Goal: Information Seeking & Learning: Learn about a topic

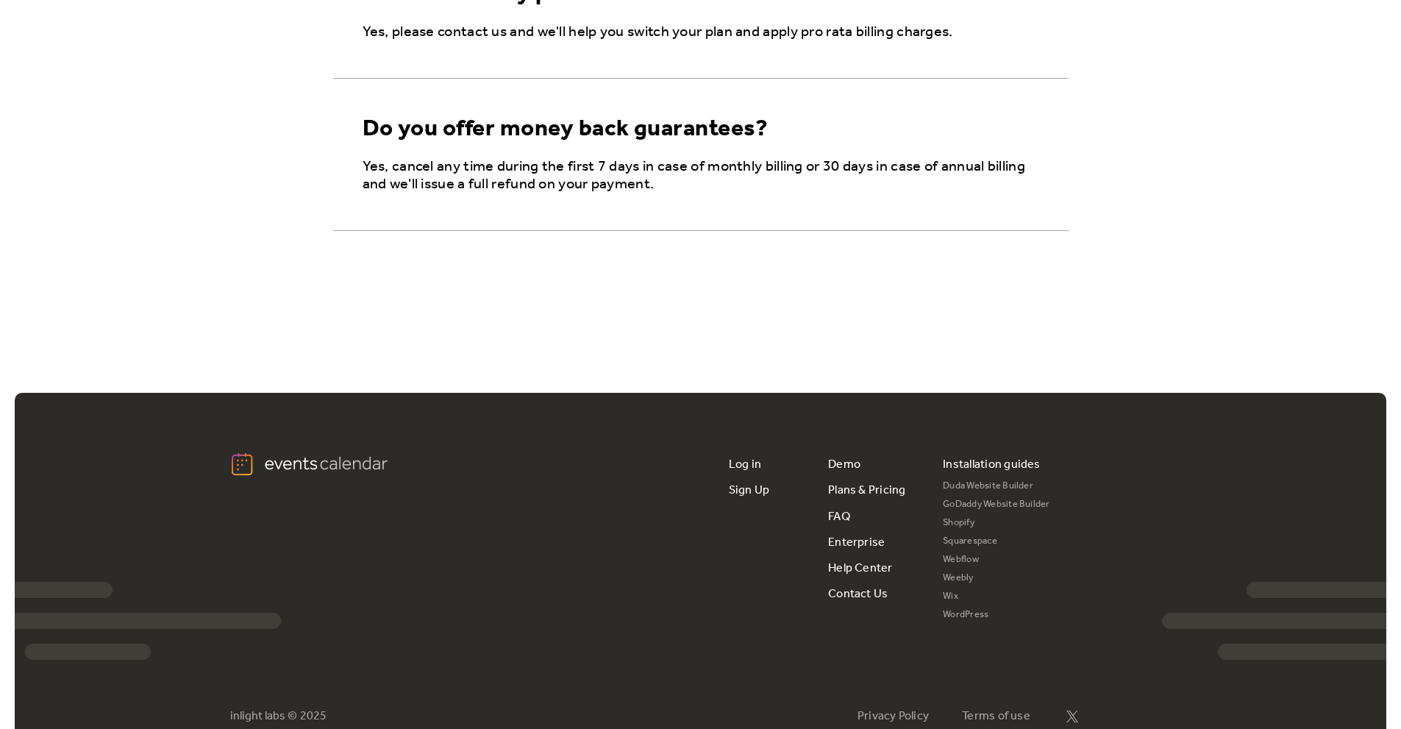
scroll to position [2666, 0]
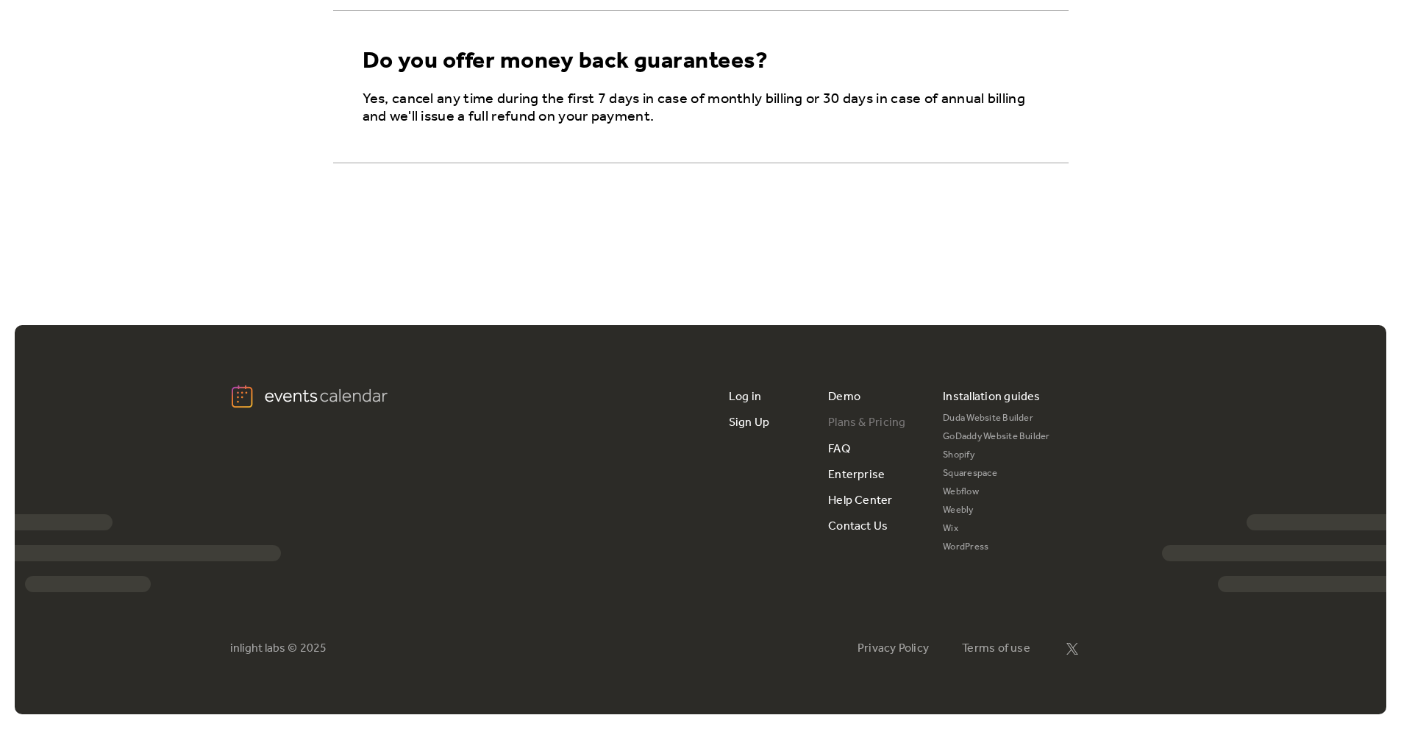
click at [884, 422] on link "Plans & Pricing" at bounding box center [867, 423] width 78 height 26
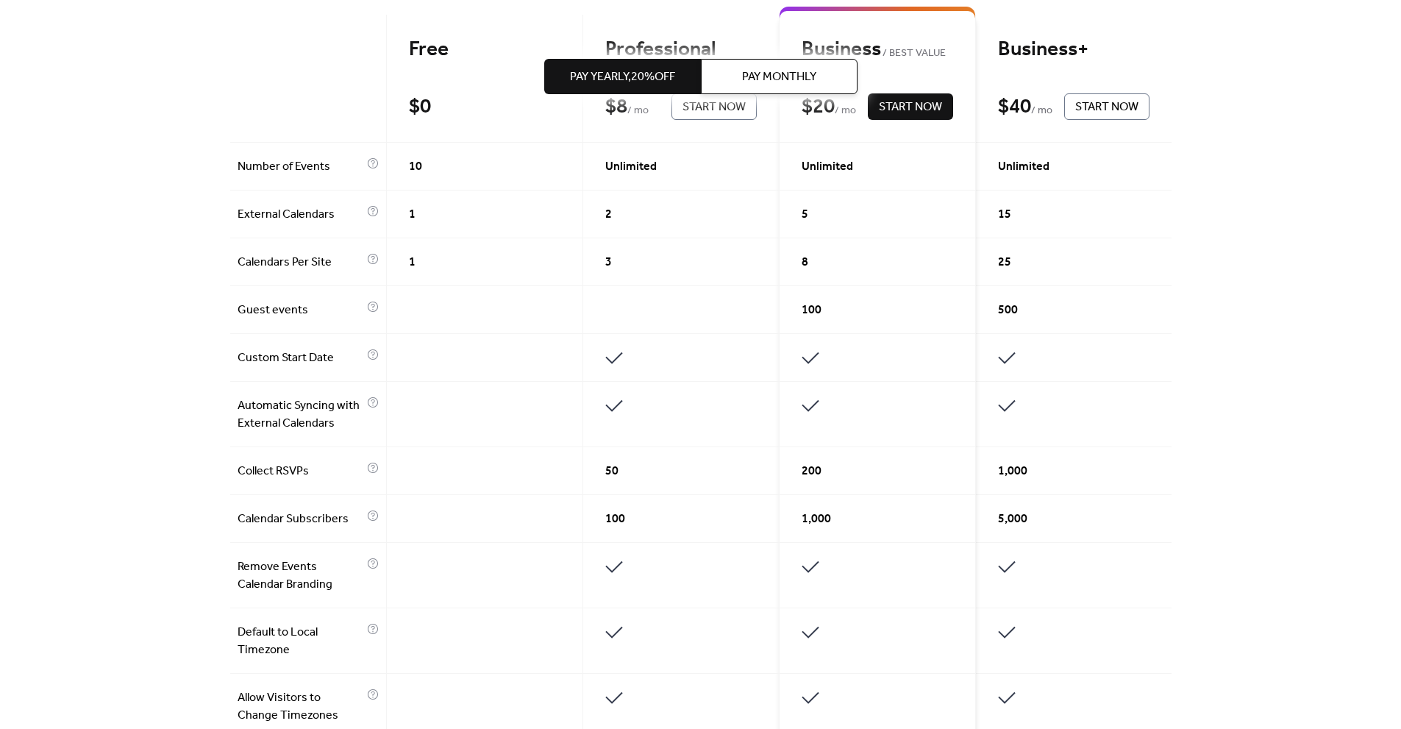
scroll to position [368, 0]
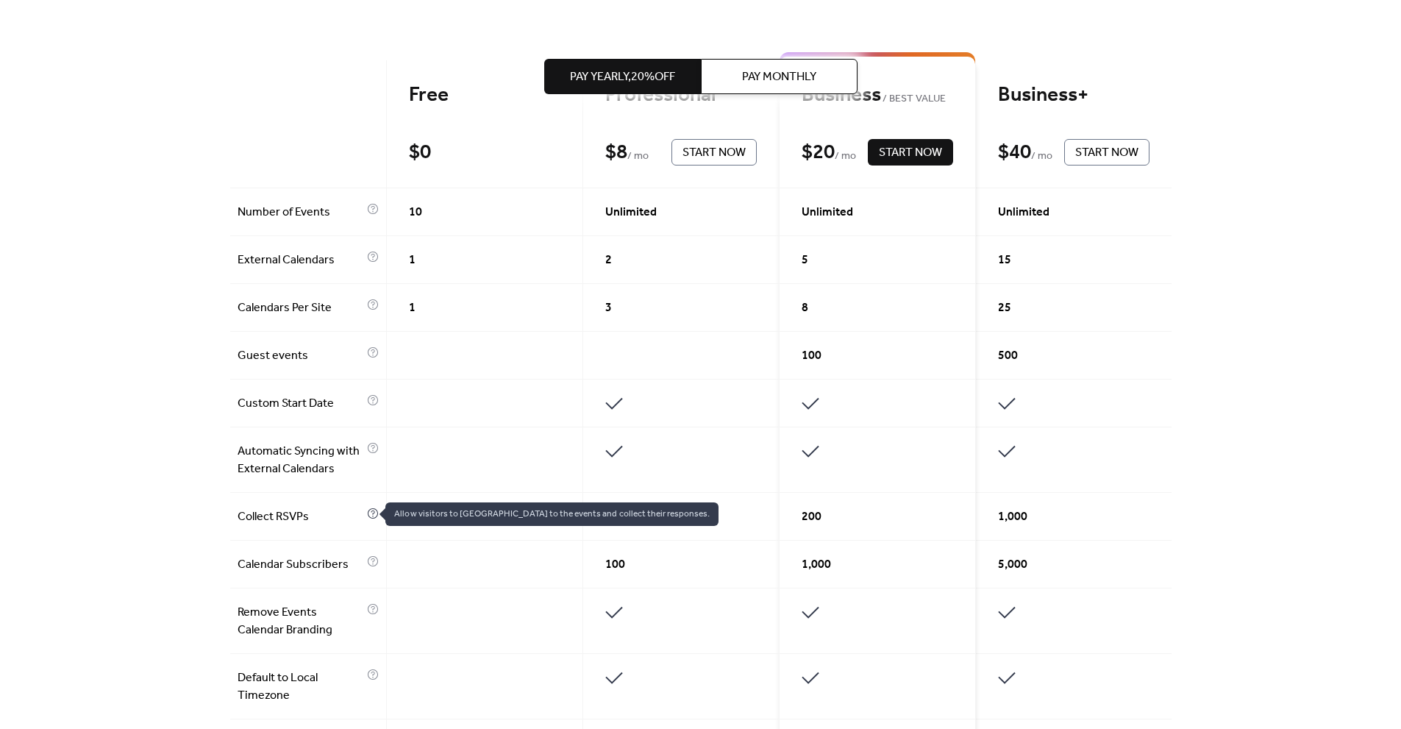
click at [367, 517] on icon at bounding box center [373, 513] width 12 height 12
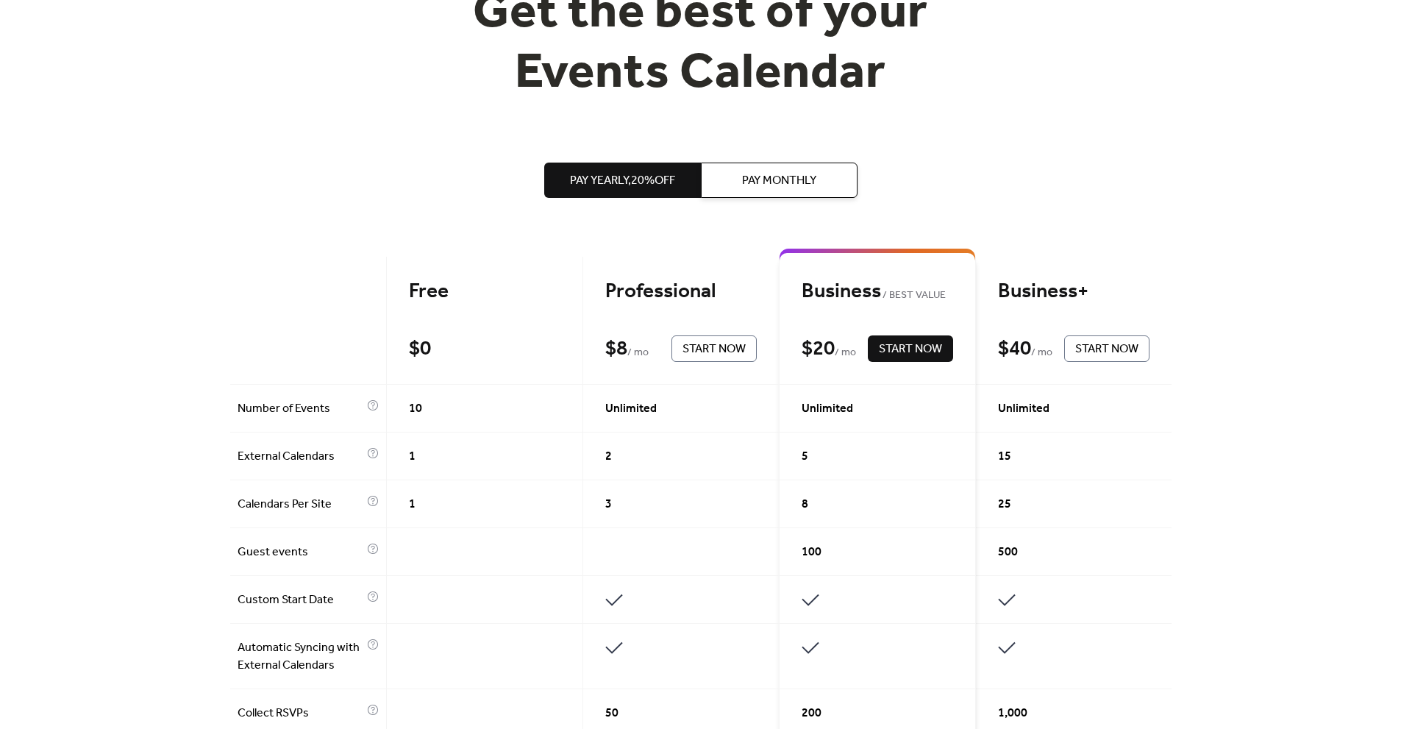
scroll to position [0, 0]
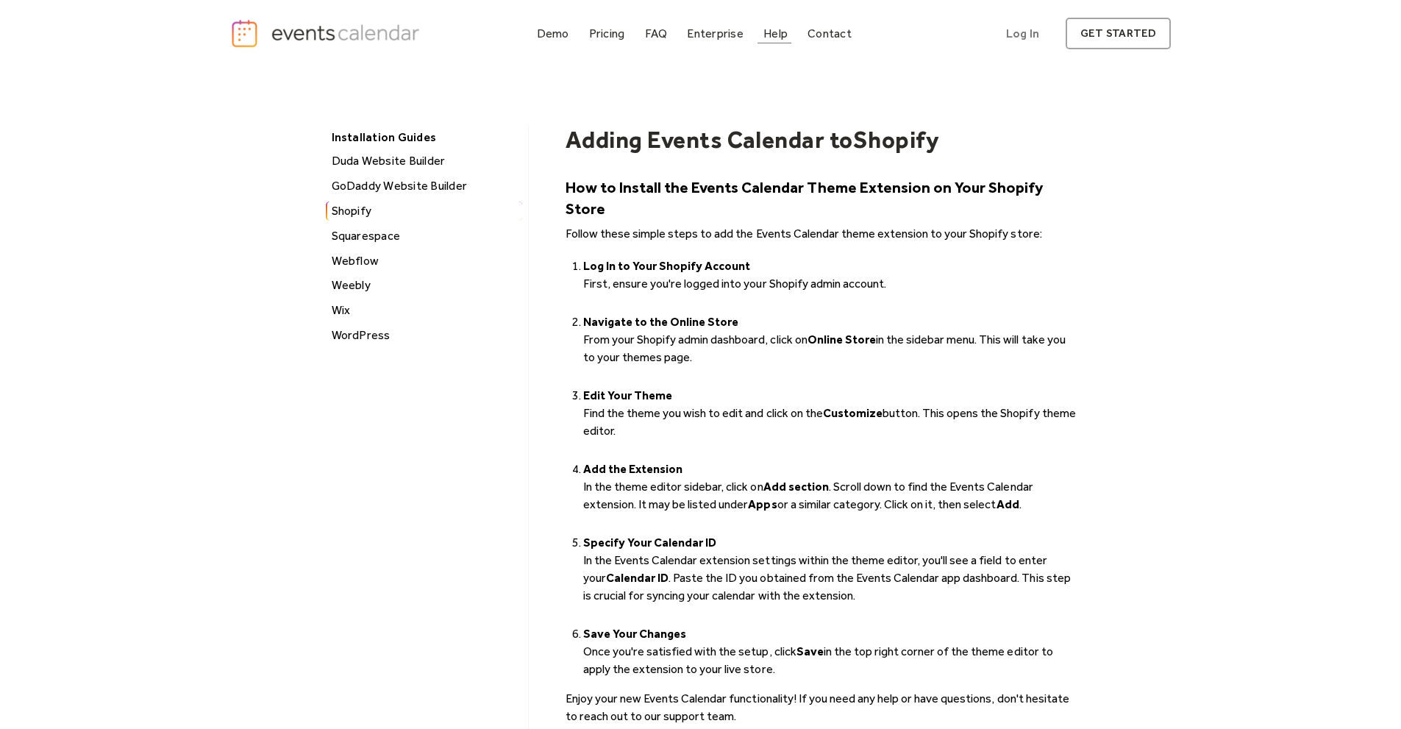
click at [773, 32] on div "Help" at bounding box center [775, 33] width 24 height 8
